Goal: Task Accomplishment & Management: Manage account settings

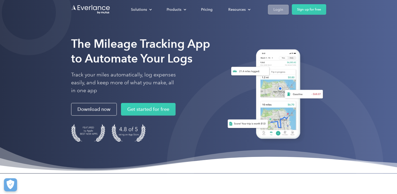
click at [278, 10] on div "Login" at bounding box center [279, 9] width 10 height 7
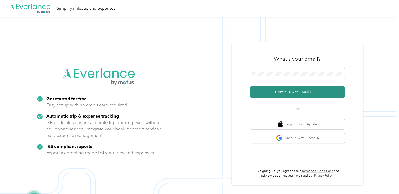
click at [292, 91] on button "Continue with Email / SSO" at bounding box center [297, 91] width 95 height 11
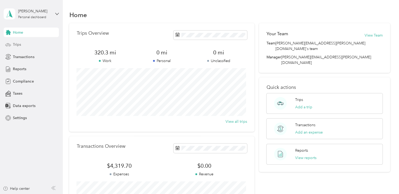
click at [18, 43] on span "Trips" at bounding box center [17, 45] width 8 height 6
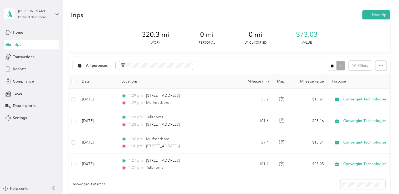
click at [20, 68] on span "Reports" at bounding box center [19, 69] width 13 height 6
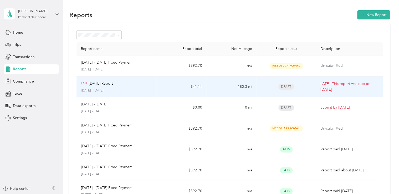
click at [137, 84] on div "LATE August 2025 Report" at bounding box center [116, 84] width 71 height 6
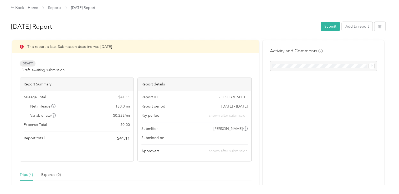
click at [23, 175] on div "Trips (4)" at bounding box center [26, 175] width 13 height 6
click at [18, 8] on div "Back" at bounding box center [18, 8] width 14 height 6
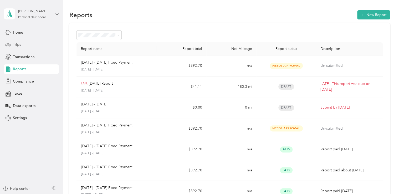
click at [16, 44] on span "Trips" at bounding box center [17, 45] width 8 height 6
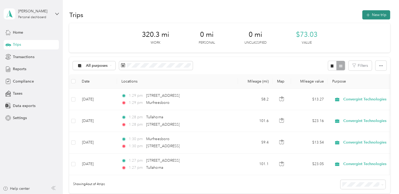
click at [374, 14] on button "New trip" at bounding box center [376, 14] width 28 height 9
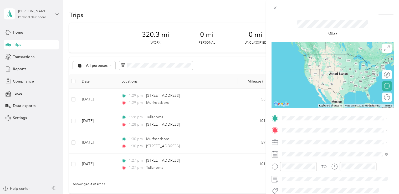
scroll to position [12, 0]
click at [274, 8] on icon at bounding box center [275, 8] width 4 height 4
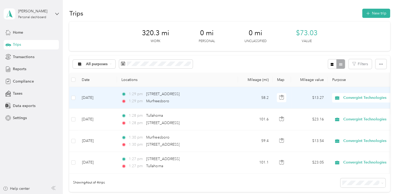
scroll to position [2, 0]
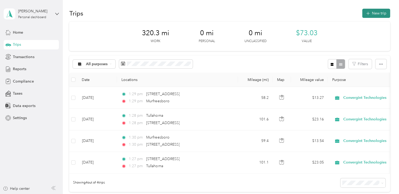
click at [371, 12] on button "New trip" at bounding box center [376, 13] width 28 height 9
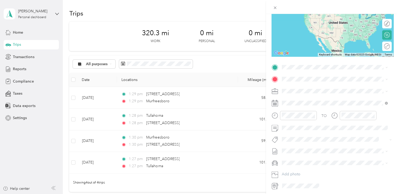
scroll to position [63, 0]
click at [311, 98] on span "Convergint Technologies" at bounding box center [304, 100] width 42 height 4
click at [387, 150] on span at bounding box center [336, 150] width 113 height 8
click at [386, 151] on icon at bounding box center [386, 151] width 2 height 2
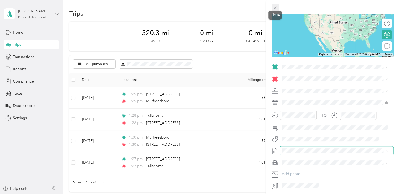
click at [274, 8] on icon at bounding box center [275, 8] width 4 height 4
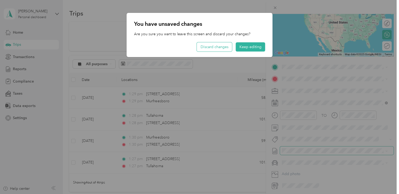
click at [216, 46] on button "Discard changes" at bounding box center [214, 46] width 35 height 9
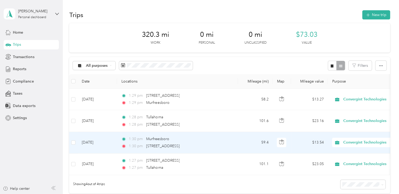
scroll to position [0, 0]
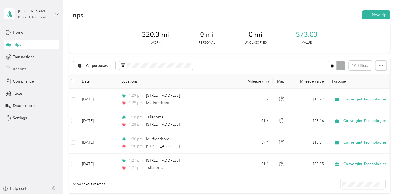
click at [20, 68] on span "Reports" at bounding box center [19, 69] width 13 height 6
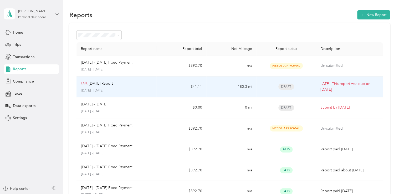
click at [158, 82] on td "$41.11" at bounding box center [181, 86] width 50 height 21
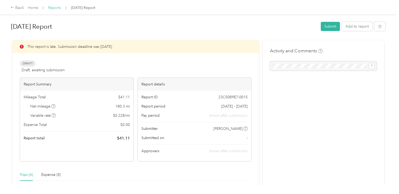
click at [54, 7] on link "Reports" at bounding box center [54, 8] width 13 height 4
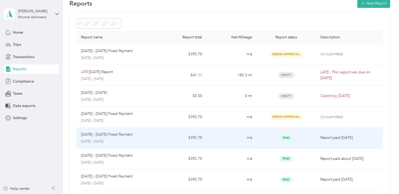
scroll to position [12, 0]
